Goal: Task Accomplishment & Management: Complete application form

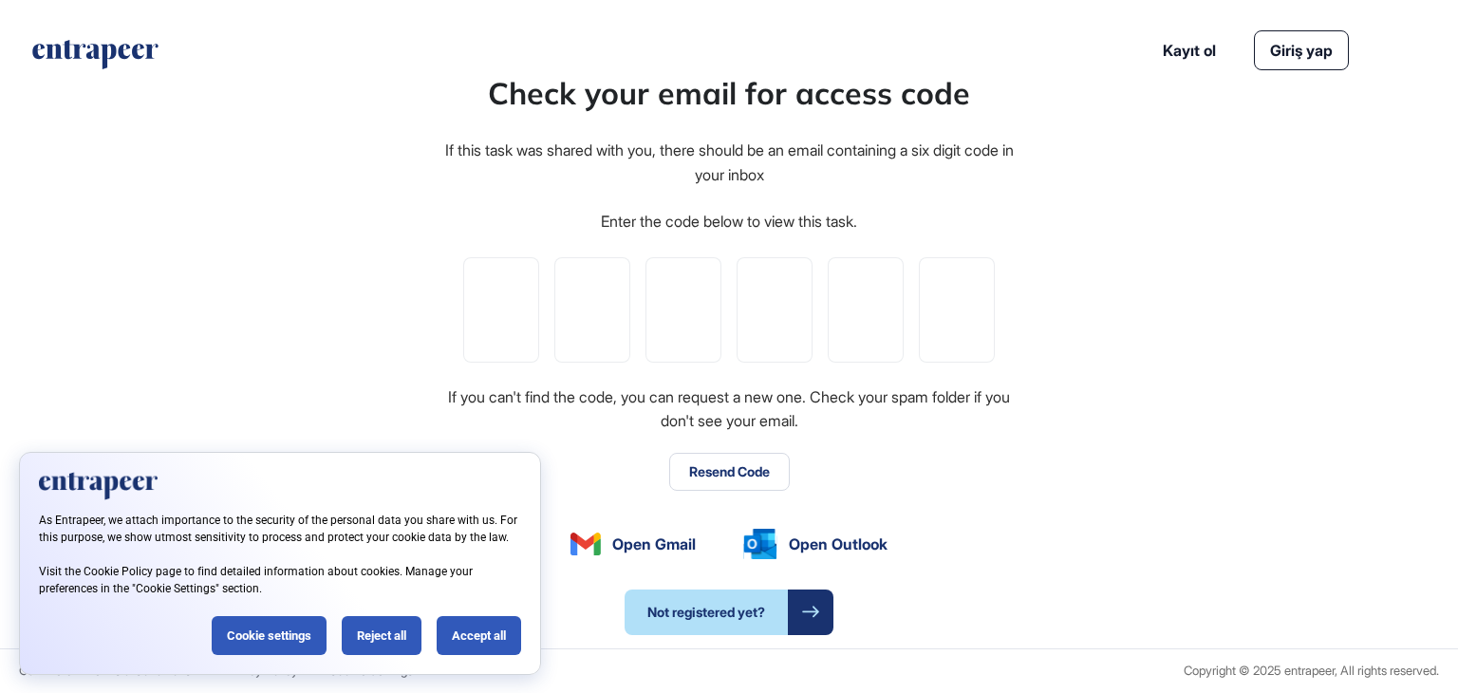
type input "*"
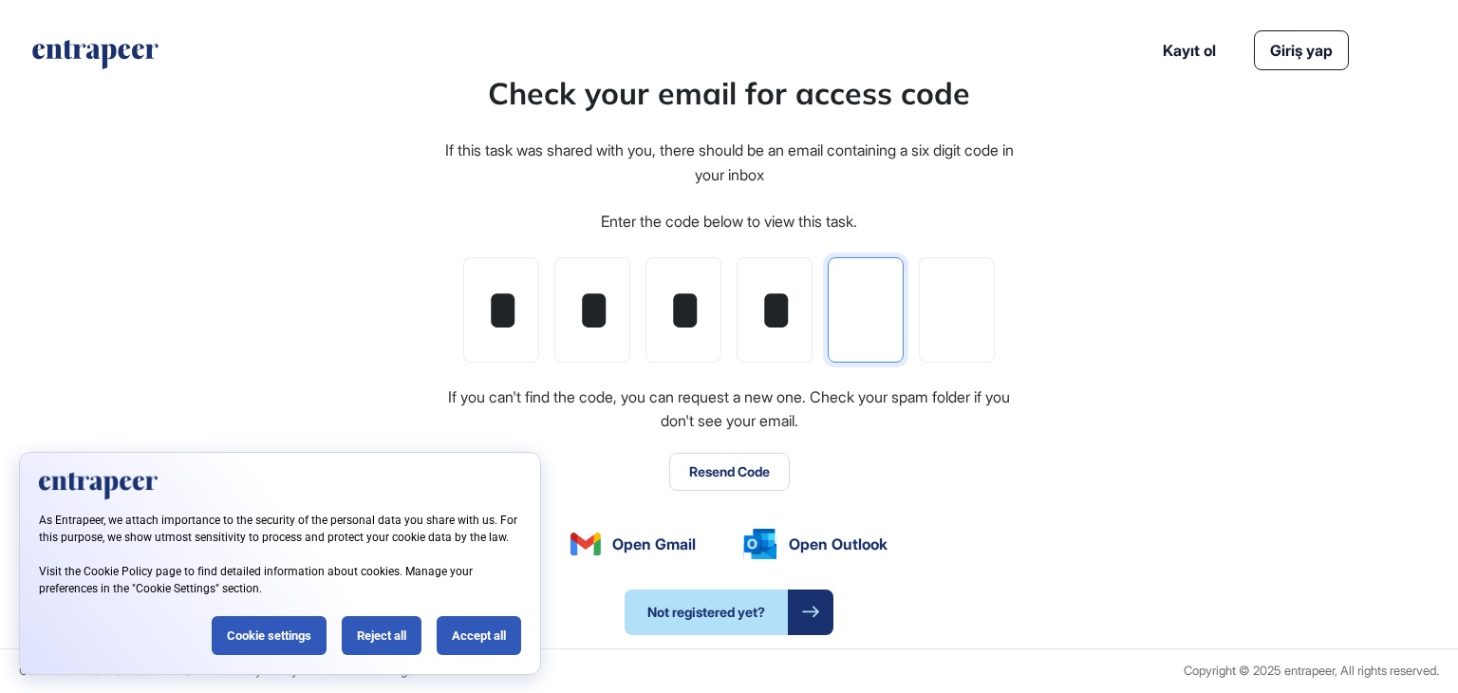
type input "*"
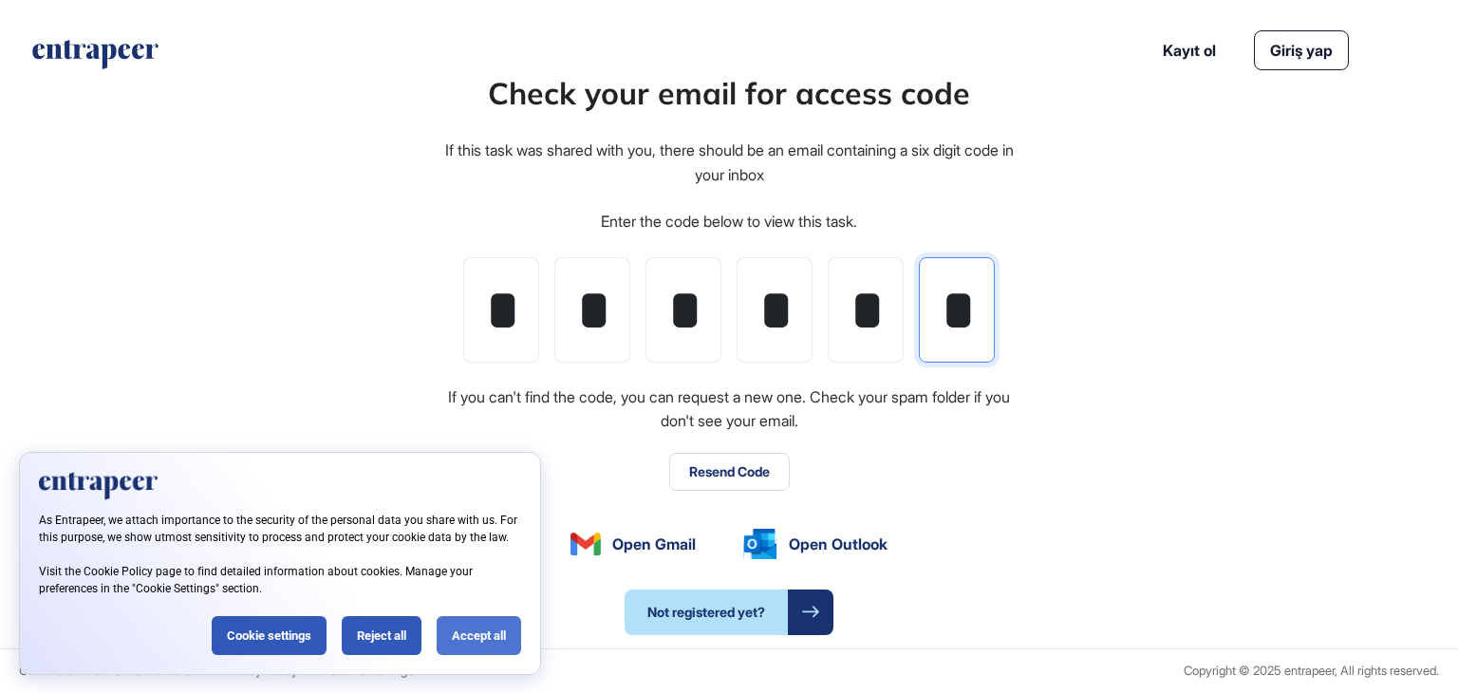
type input "*"
click at [477, 631] on div "Accept all" at bounding box center [479, 635] width 84 height 39
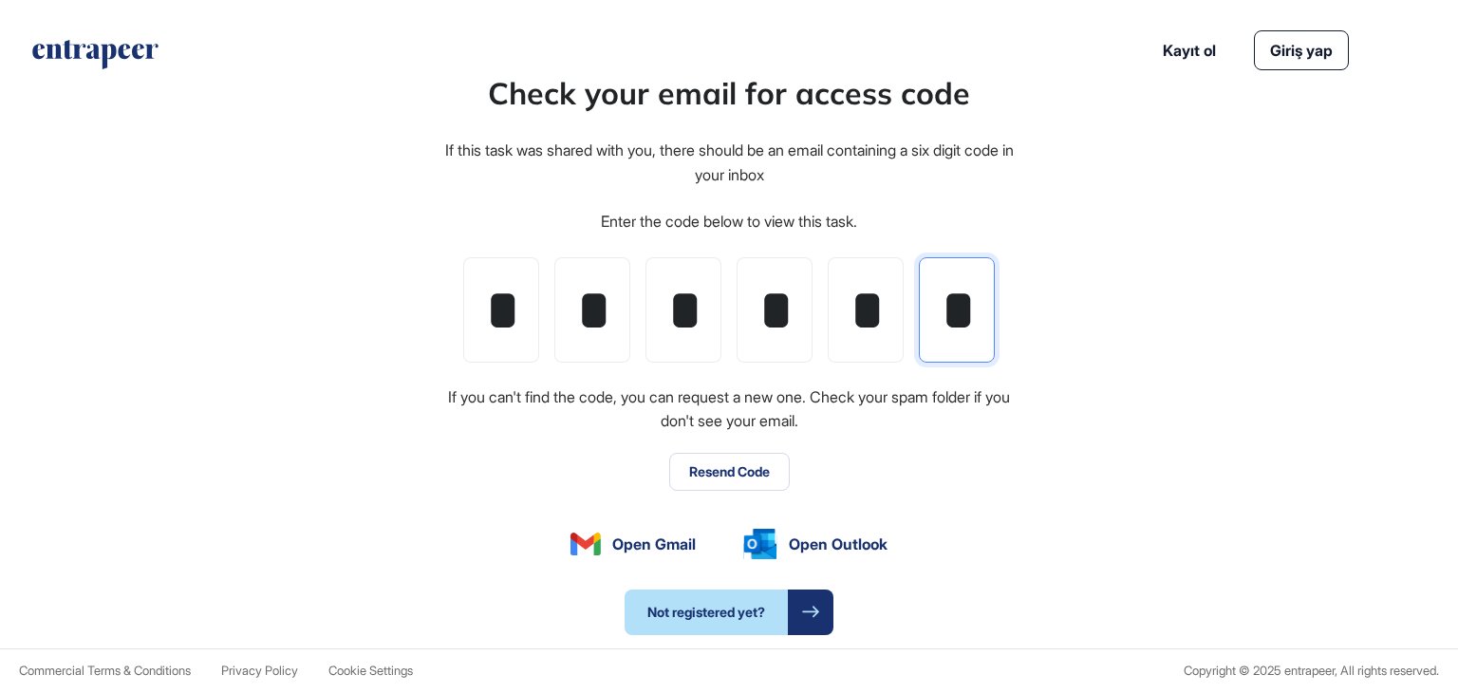
click at [960, 333] on input "*" at bounding box center [957, 309] width 76 height 105
click at [1079, 340] on div "Check your email for access code If this task was shared with you, there should…" at bounding box center [729, 352] width 1458 height 591
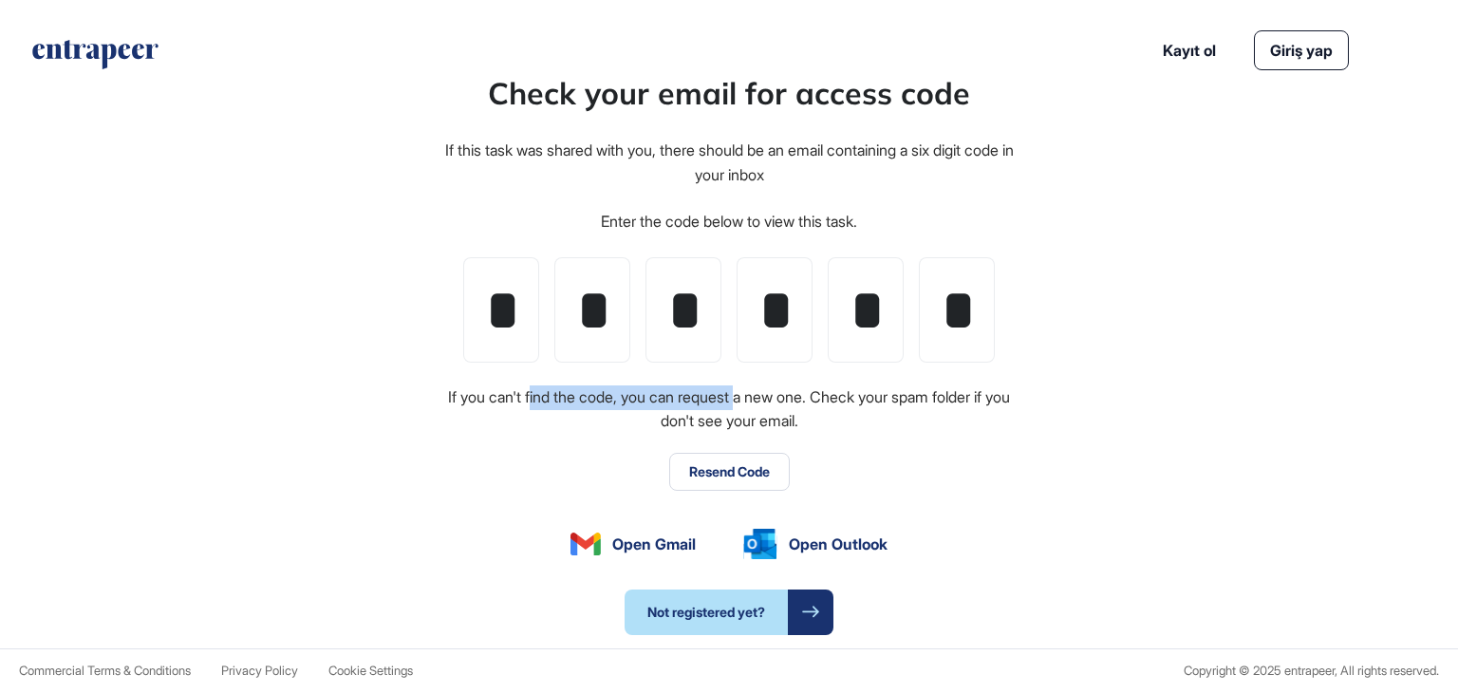
drag, startPoint x: 534, startPoint y: 394, endPoint x: 868, endPoint y: 427, distance: 335.8
click at [753, 403] on div "If you can't find the code, you can request a new one. Check your spam folder i…" at bounding box center [728, 409] width 573 height 48
click at [896, 432] on div "If you can't find the code, you can request a new one. Check your spam folder i…" at bounding box center [728, 409] width 573 height 48
click at [815, 608] on icon at bounding box center [810, 612] width 17 height 11
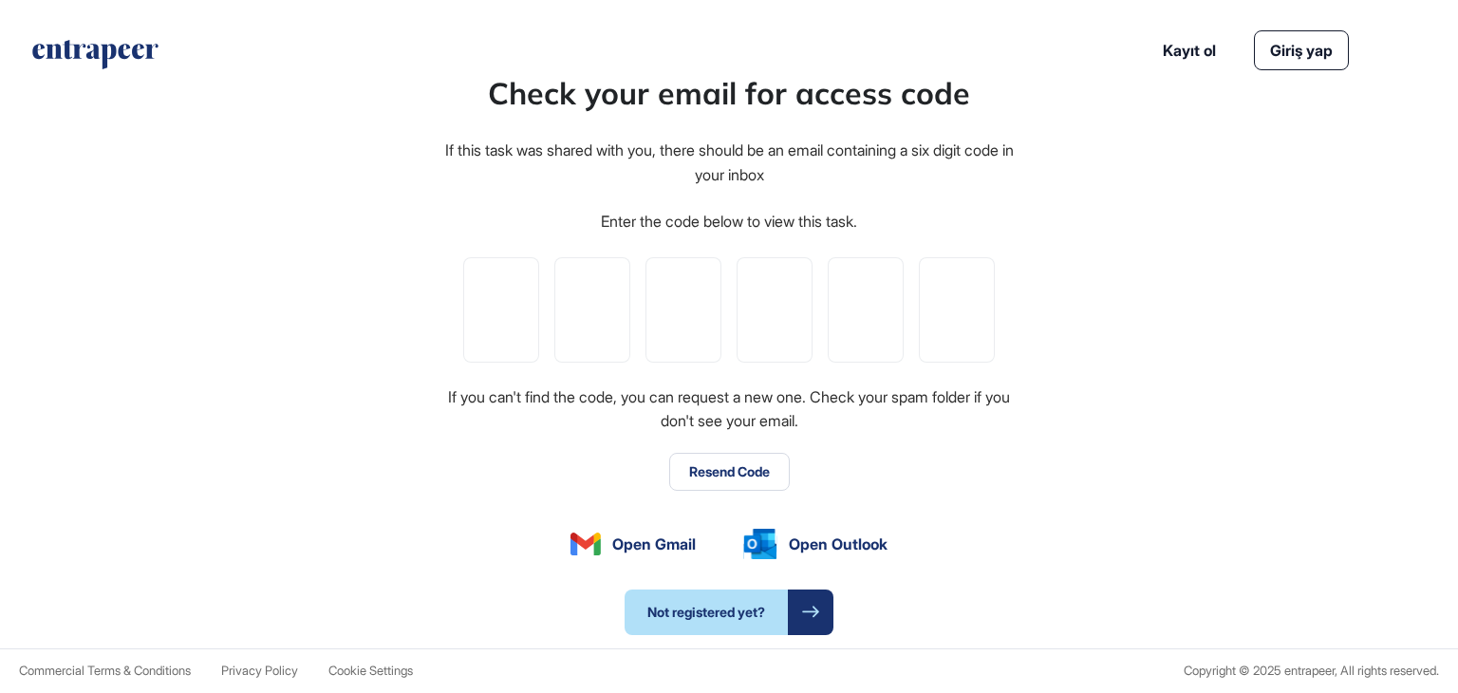
type input "*"
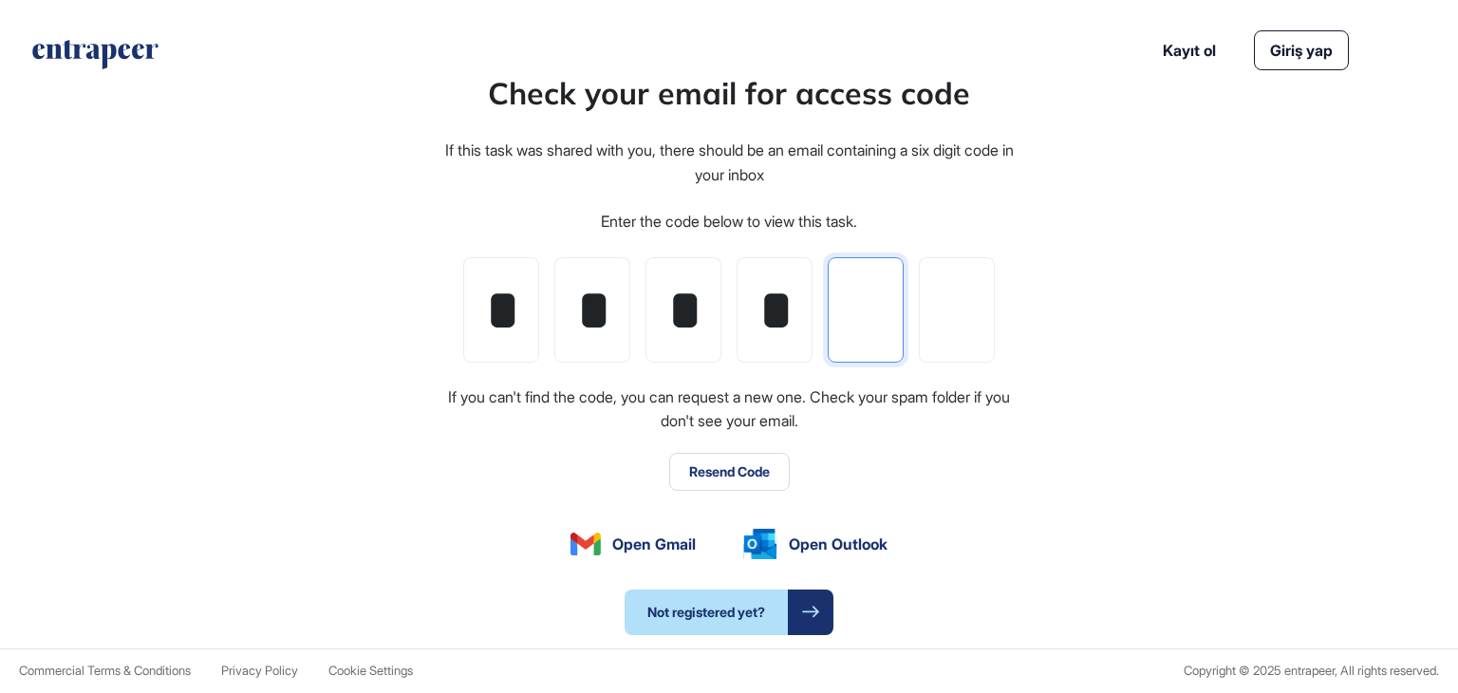
type input "*"
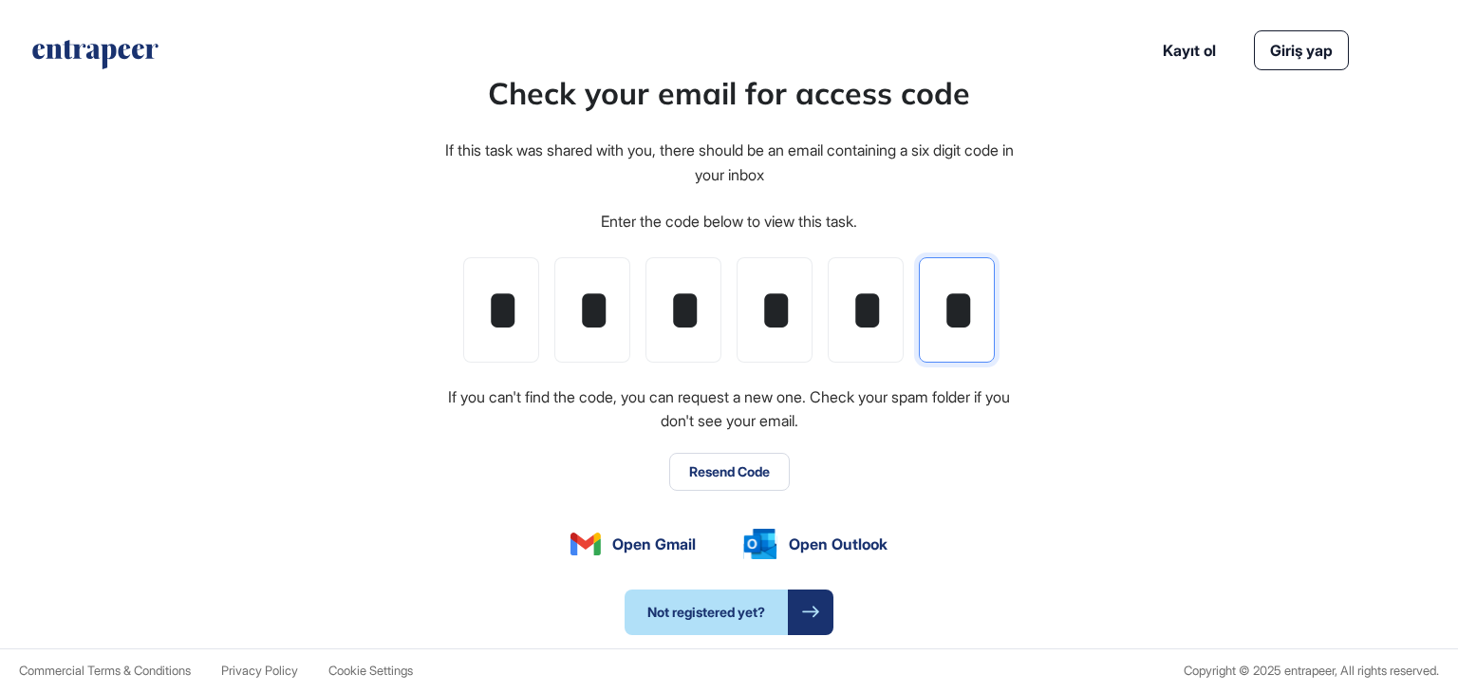
type input "*"
